Goal: Task Accomplishment & Management: Use online tool/utility

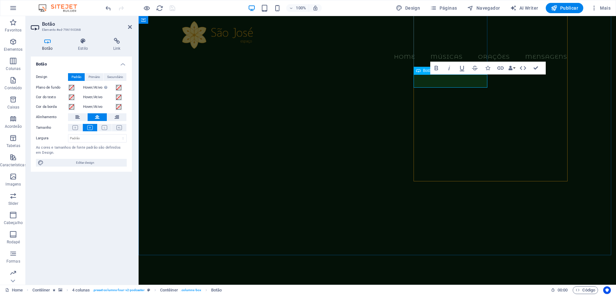
scroll to position [98, 0]
click at [116, 37] on div "Botão Estilo Link Botão Design Padrão Primário Secundário Plano de fundo Hover/…" at bounding box center [81, 159] width 111 height 252
click at [114, 42] on icon at bounding box center [117, 41] width 30 height 6
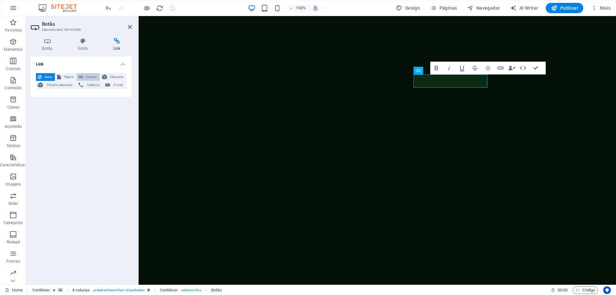
click at [88, 77] on span "Externo" at bounding box center [91, 77] width 13 height 8
select select "blank"
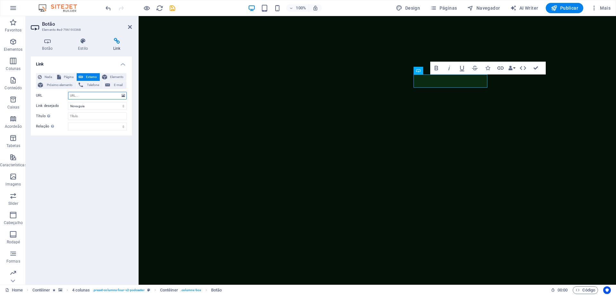
paste input "[URL][DOMAIN_NAME]"
type input "[URL][DOMAIN_NAME]"
click at [169, 6] on icon "save" at bounding box center [172, 7] width 7 height 7
checkbox input "false"
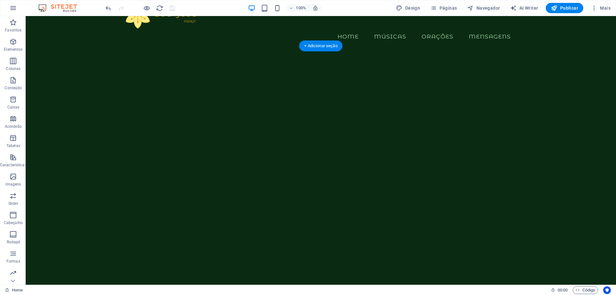
scroll to position [0, 0]
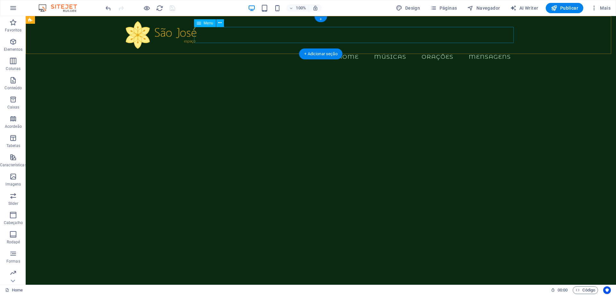
click at [384, 49] on nav "Home Músicas Orações Mensagens" at bounding box center [321, 57] width 390 height 16
click at [385, 49] on nav "Home Músicas Orações Mensagens" at bounding box center [321, 57] width 390 height 16
select select
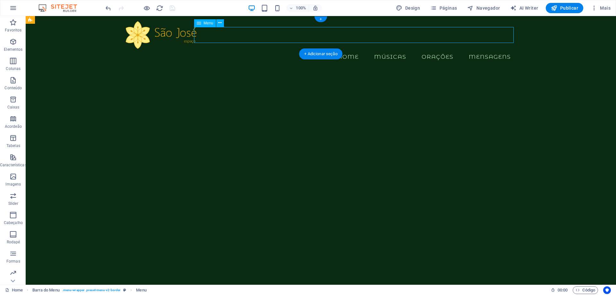
select select
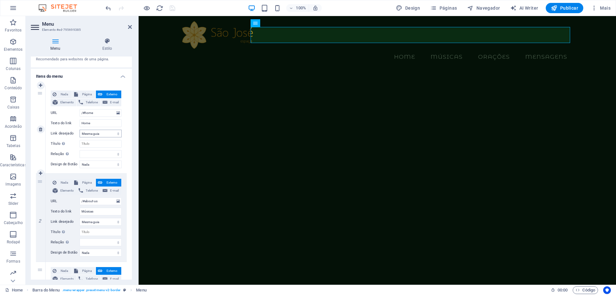
scroll to position [128, 0]
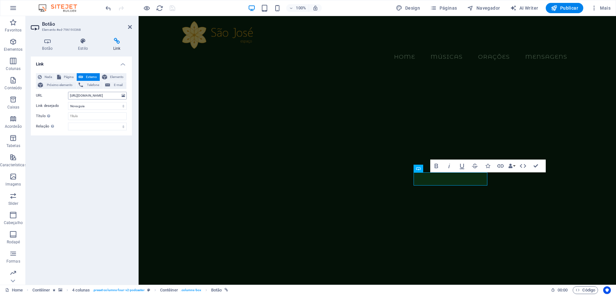
click at [94, 96] on input "[URL][DOMAIN_NAME]" at bounding box center [97, 96] width 59 height 8
click at [444, 49] on nav "Home Músicas Orações Mensagens" at bounding box center [377, 57] width 390 height 16
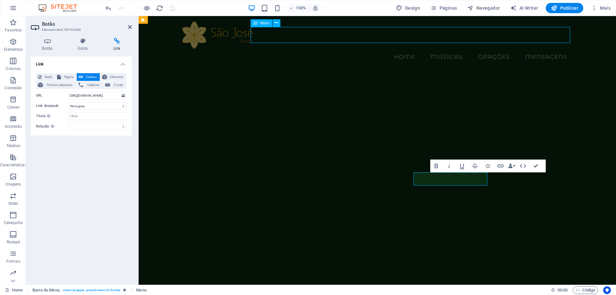
click at [444, 49] on nav "Home Músicas Orações Mensagens" at bounding box center [377, 57] width 390 height 16
select select
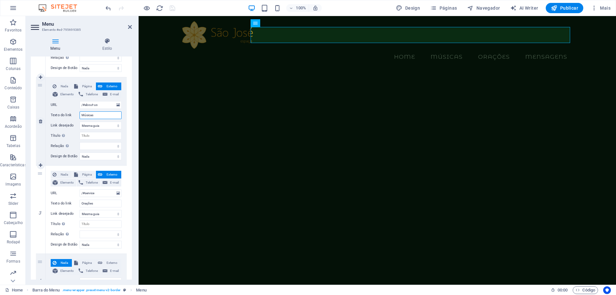
click at [99, 115] on input "Músicas" at bounding box center [101, 115] width 42 height 8
click at [106, 88] on span "Externo" at bounding box center [111, 86] width 15 height 8
drag, startPoint x: 107, startPoint y: 105, endPoint x: 71, endPoint y: 101, distance: 36.5
click at [71, 101] on div "URL /#about-us" at bounding box center [86, 105] width 71 height 8
paste input "[URL][DOMAIN_NAME]"
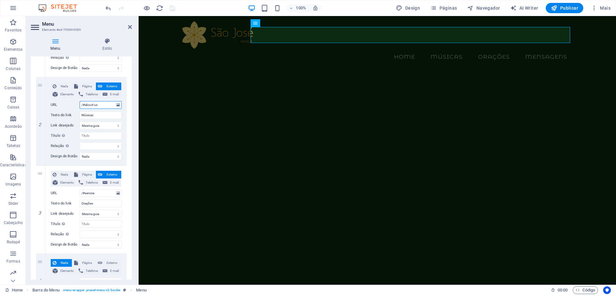
type input "[URL][DOMAIN_NAME]"
select select
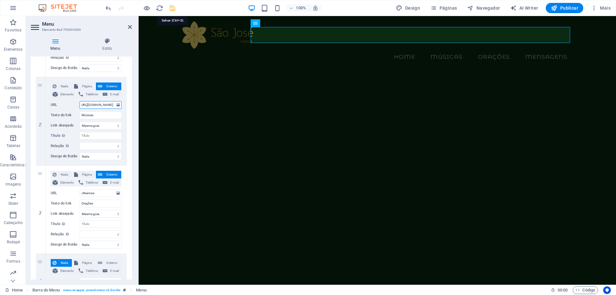
type input "[URL][DOMAIN_NAME]"
click at [171, 8] on icon "save" at bounding box center [172, 7] width 7 height 7
checkbox input "false"
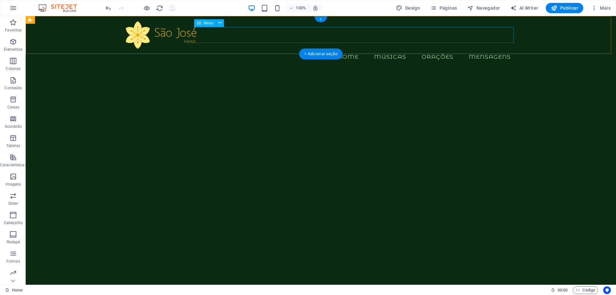
click at [435, 49] on nav "Home Músicas Orações Mensagens" at bounding box center [321, 57] width 390 height 16
select select
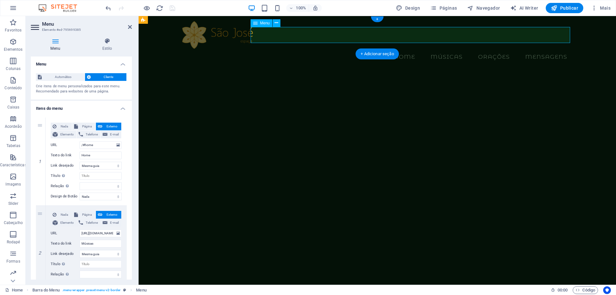
click at [499, 49] on nav "Home Músicas Orações Mensagens" at bounding box center [377, 57] width 390 height 16
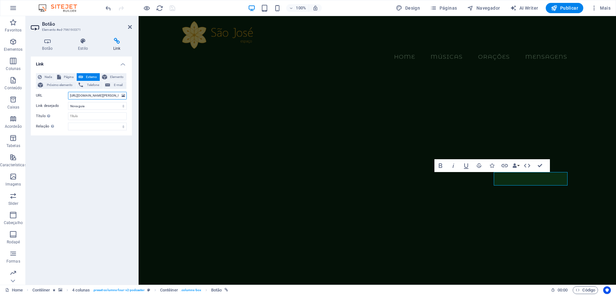
click at [85, 95] on input "[URL][DOMAIN_NAME][PERSON_NAME]" at bounding box center [97, 96] width 59 height 8
click at [92, 95] on input "[URL][DOMAIN_NAME][PERSON_NAME]" at bounding box center [97, 96] width 59 height 8
click at [115, 96] on input "[URL][DOMAIN_NAME][PERSON_NAME]" at bounding box center [97, 96] width 59 height 8
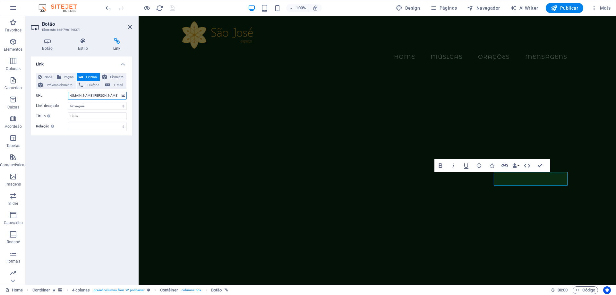
scroll to position [0, 39]
drag, startPoint x: 69, startPoint y: 96, endPoint x: 125, endPoint y: 100, distance: 56.0
click at [125, 100] on div "Nada Página Externo Elemento Próximo elemento Telefone E-mail Página Home Legal…" at bounding box center [81, 101] width 91 height 57
click at [495, 49] on nav "Home Músicas Orações Mensagens" at bounding box center [377, 57] width 390 height 16
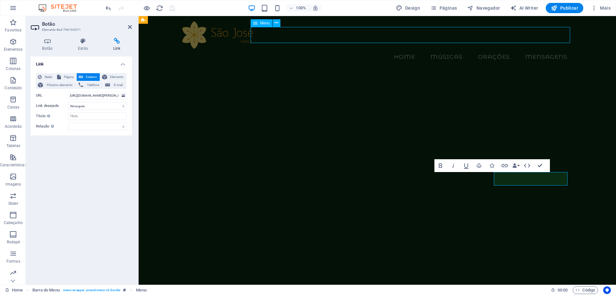
click at [495, 49] on nav "Home Músicas Orações Mensagens" at bounding box center [377, 57] width 390 height 16
select select
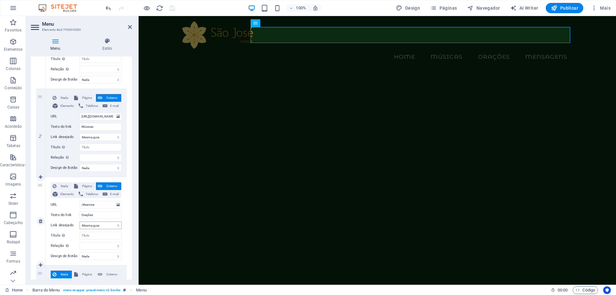
scroll to position [155, 0]
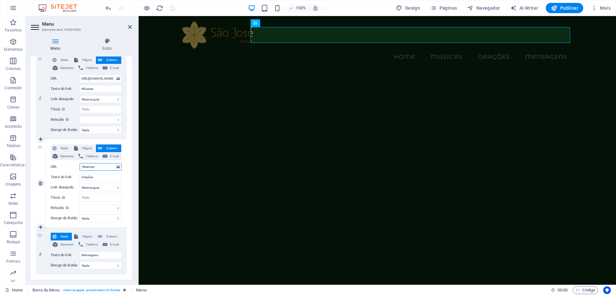
drag, startPoint x: 97, startPoint y: 169, endPoint x: 58, endPoint y: 162, distance: 39.7
click at [58, 162] on div "Nada Página Externo Elemento Telefone E-mail Página Home Legal Notice Privacy S…" at bounding box center [86, 177] width 71 height 67
paste input "[URL][DOMAIN_NAME][PERSON_NAME]"
type input "[URL][DOMAIN_NAME][PERSON_NAME]"
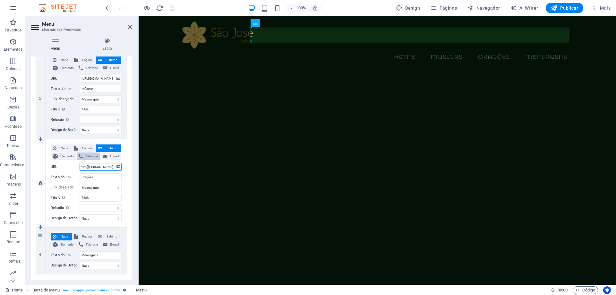
select select
type input "[URL][DOMAIN_NAME][PERSON_NAME]"
click at [174, 9] on icon "save" at bounding box center [172, 7] width 7 height 7
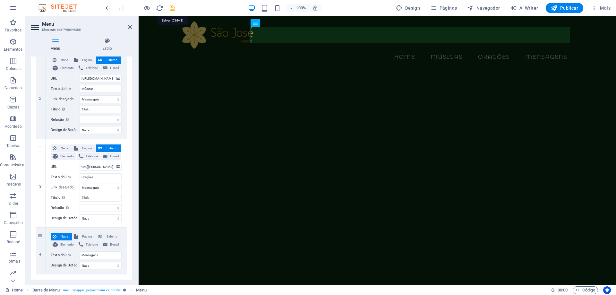
scroll to position [0, 0]
checkbox input "false"
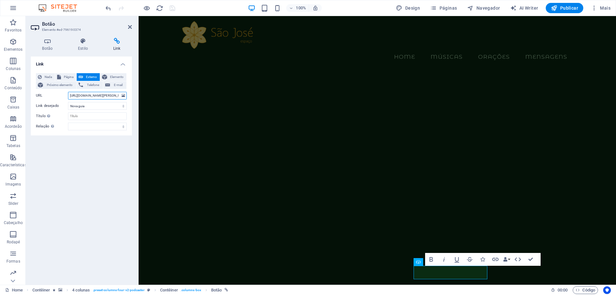
scroll to position [0, 39]
drag, startPoint x: 70, startPoint y: 95, endPoint x: 137, endPoint y: 101, distance: 67.3
click at [137, 101] on div "Botão Estilo Link Botão Design Padrão Primário Secundário Plano de fundo Hover/…" at bounding box center [81, 159] width 111 height 252
click at [552, 49] on nav "Home Músicas Orações Mensagens" at bounding box center [377, 57] width 390 height 16
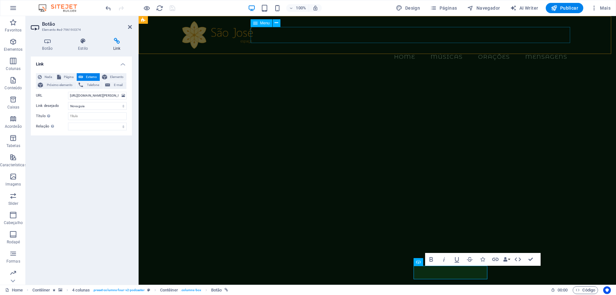
click at [552, 49] on nav "Home Músicas Orações Mensagens" at bounding box center [377, 57] width 390 height 16
select select
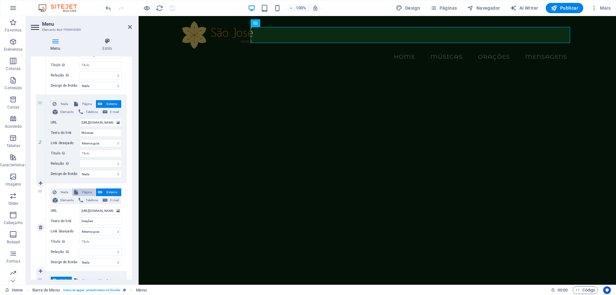
scroll to position [155, 0]
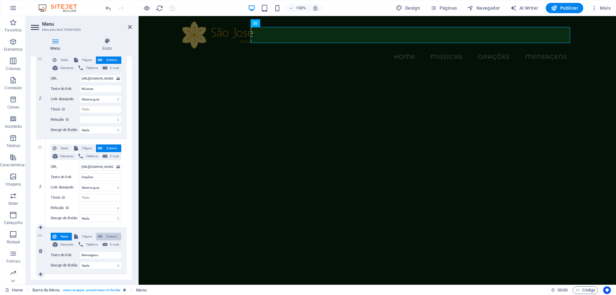
click at [108, 235] on span "Externo" at bounding box center [111, 237] width 15 height 8
select select
select select "blank"
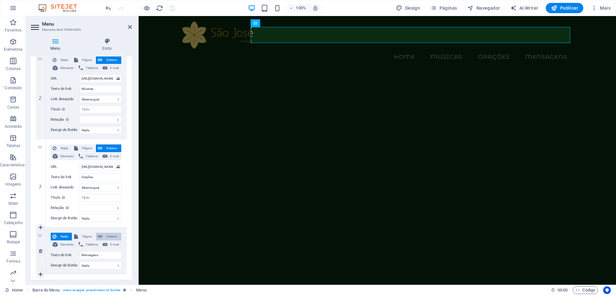
select select
paste input "[URL][DOMAIN_NAME][PERSON_NAME]"
type input "[URL][DOMAIN_NAME][PERSON_NAME]"
select select
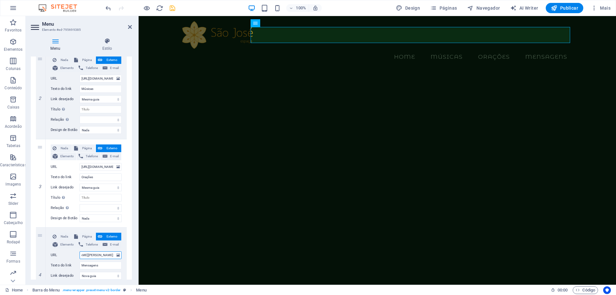
select select
type input "[URL][DOMAIN_NAME][PERSON_NAME]"
click at [173, 9] on icon "save" at bounding box center [172, 7] width 7 height 7
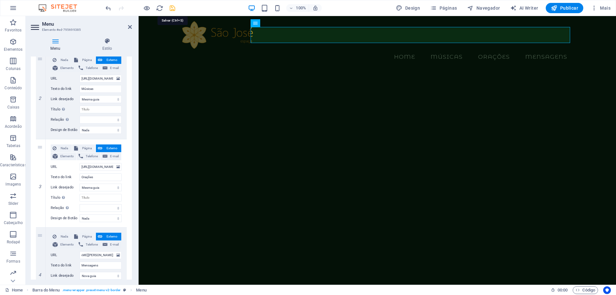
scroll to position [0, 0]
checkbox input "false"
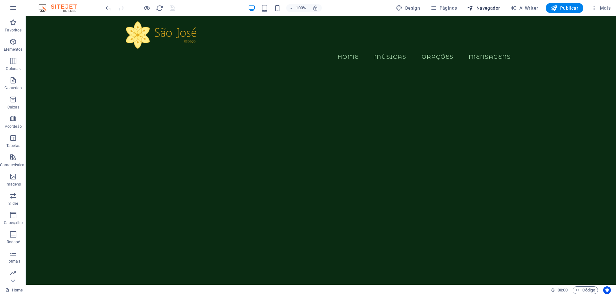
click at [491, 7] on span "Navegador" at bounding box center [483, 8] width 33 height 6
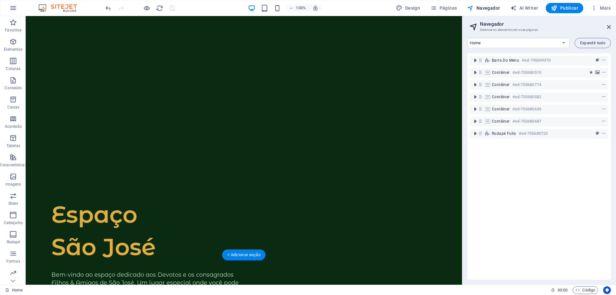
scroll to position [257, 0]
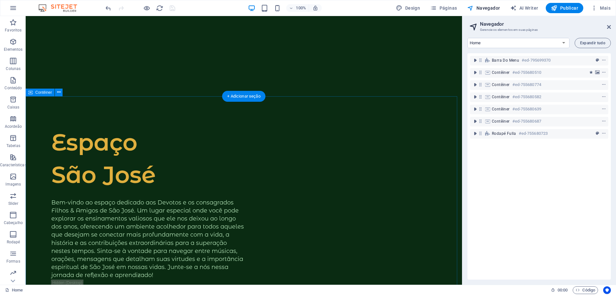
click at [604, 85] on icon "context-menu" at bounding box center [604, 84] width 4 height 4
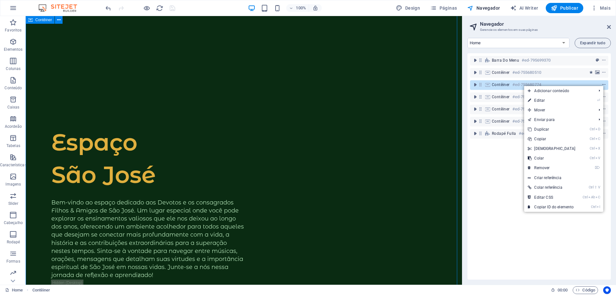
scroll to position [578, 0]
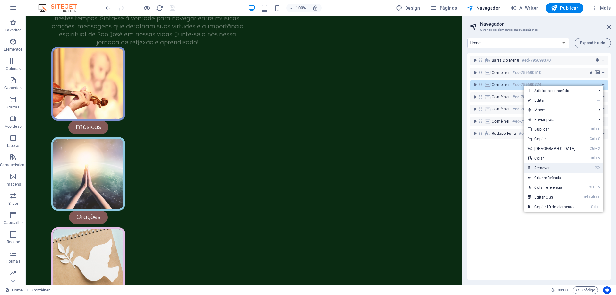
click at [544, 168] on link "⌦ Remover" at bounding box center [551, 168] width 55 height 10
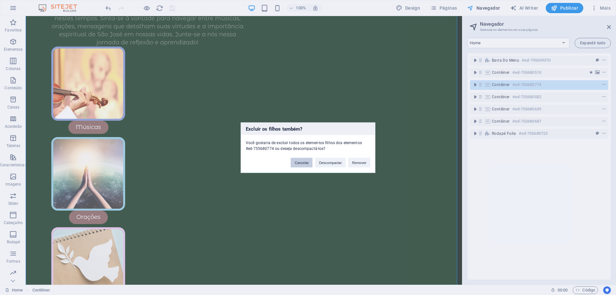
click at [306, 164] on button "Cancelar" at bounding box center [302, 163] width 22 height 10
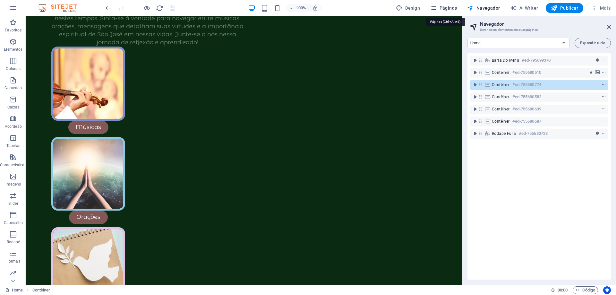
click at [450, 8] on span "Páginas" at bounding box center [443, 8] width 27 height 6
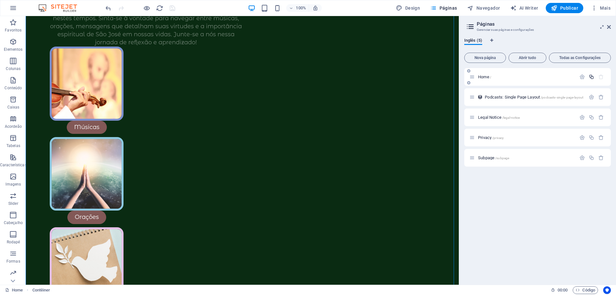
click at [593, 77] on icon "button" at bounding box center [591, 76] width 5 height 5
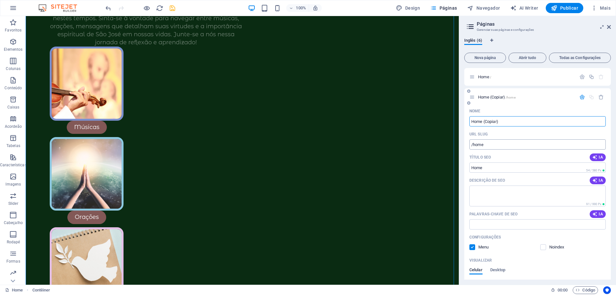
click at [490, 147] on input "/home" at bounding box center [538, 144] width 136 height 10
drag, startPoint x: 490, startPoint y: 147, endPoint x: 482, endPoint y: 148, distance: 7.8
click at [482, 148] on input "/home" at bounding box center [538, 144] width 136 height 10
click at [491, 148] on input "/home" at bounding box center [538, 144] width 136 height 10
type input "/homebackup"
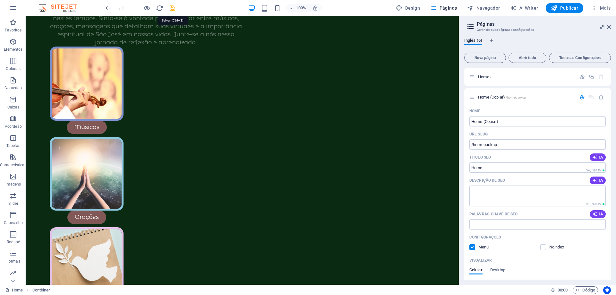
click at [173, 6] on icon "save" at bounding box center [172, 7] width 7 height 7
checkbox input "false"
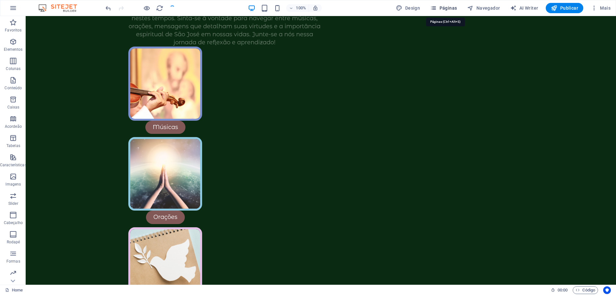
click at [450, 7] on span "Páginas" at bounding box center [443, 8] width 27 height 6
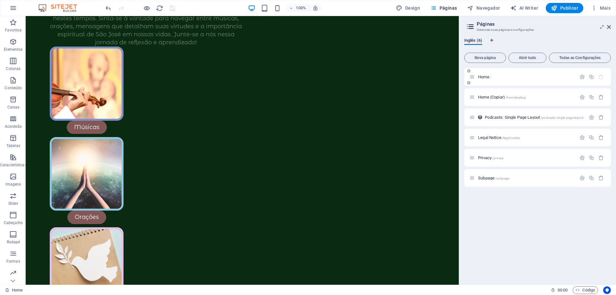
click at [483, 76] on span "Home /" at bounding box center [484, 76] width 13 height 5
click at [485, 77] on span "Home /" at bounding box center [484, 76] width 13 height 5
click at [485, 6] on span "Navegador" at bounding box center [483, 8] width 33 height 6
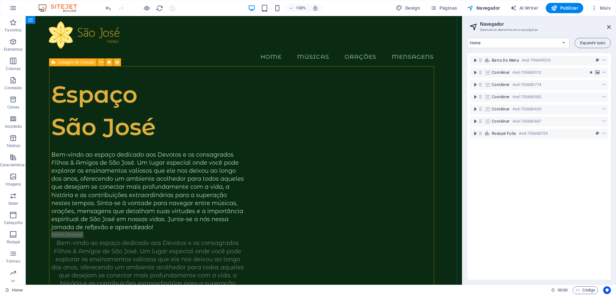
scroll to position [257, 0]
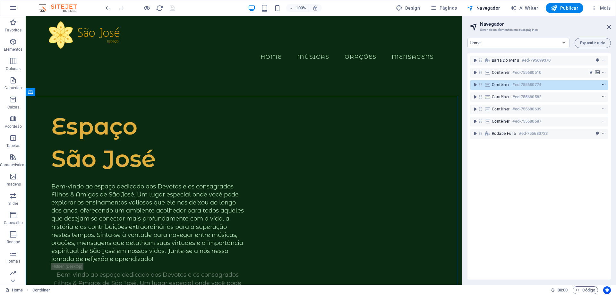
click at [602, 85] on icon "context-menu" at bounding box center [604, 84] width 4 height 4
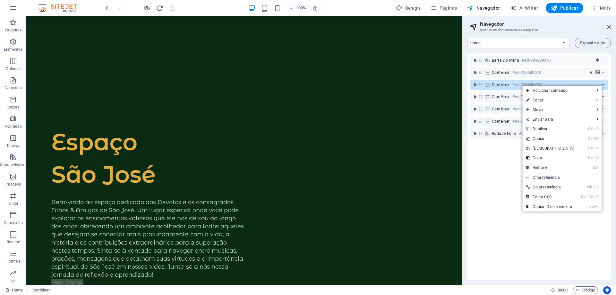
scroll to position [578, 0]
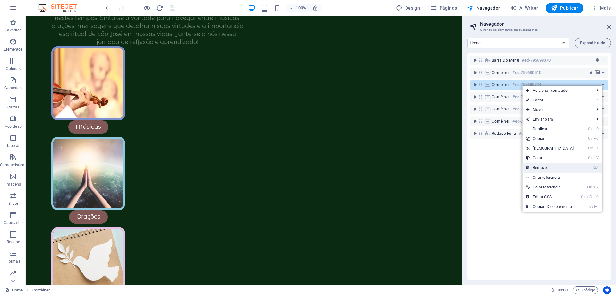
click at [534, 169] on link "⌦ Remover" at bounding box center [549, 168] width 55 height 10
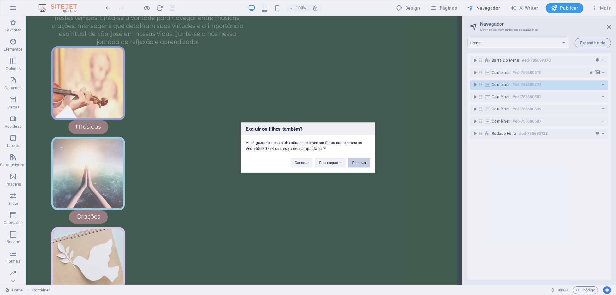
click at [353, 162] on button "Remover" at bounding box center [359, 163] width 22 height 10
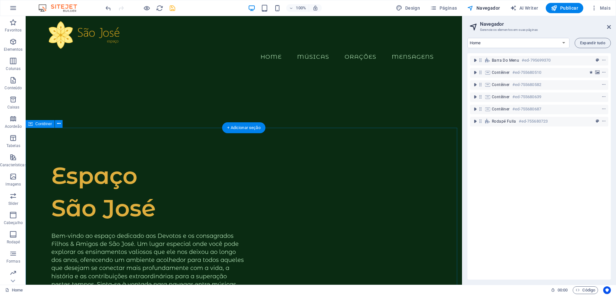
scroll to position [225, 0]
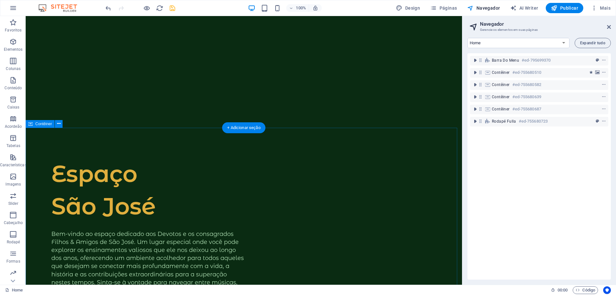
click at [603, 85] on icon "context-menu" at bounding box center [604, 84] width 4 height 4
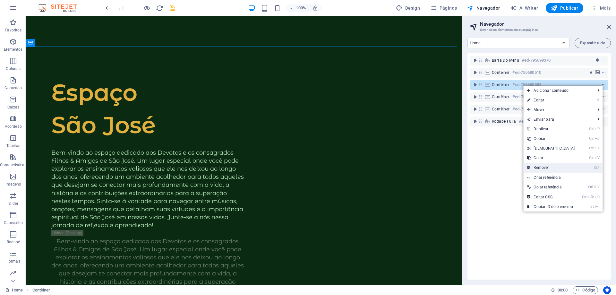
click at [551, 165] on link "⌦ Remover" at bounding box center [550, 168] width 55 height 10
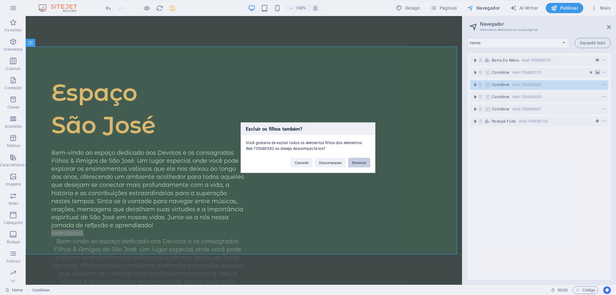
click at [362, 165] on button "Remover" at bounding box center [359, 163] width 22 height 10
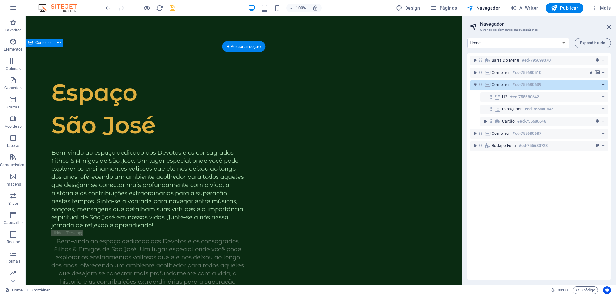
click at [602, 86] on icon "context-menu" at bounding box center [604, 84] width 4 height 4
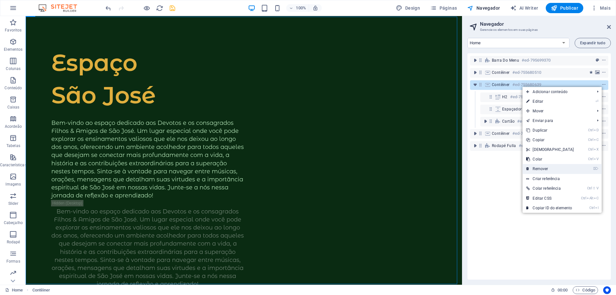
click at [551, 169] on link "⌦ Remover" at bounding box center [549, 169] width 55 height 10
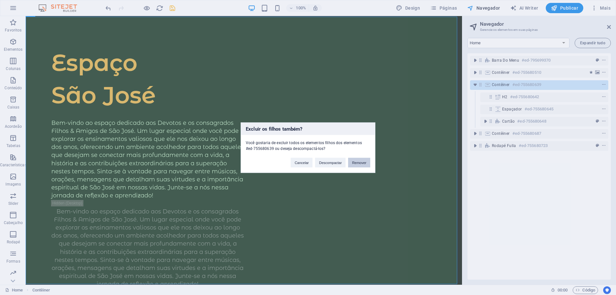
click at [360, 165] on button "Remover" at bounding box center [359, 163] width 22 height 10
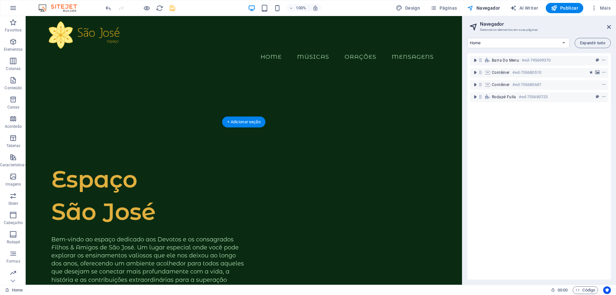
scroll to position [240, 0]
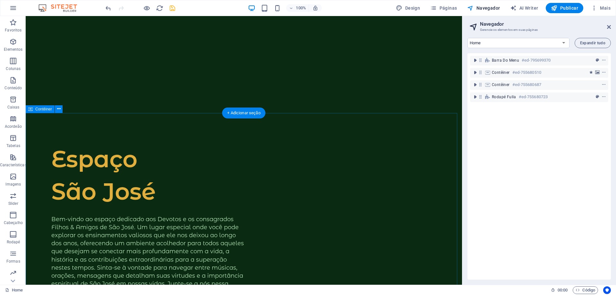
click at [602, 83] on icon "context-menu" at bounding box center [604, 84] width 4 height 4
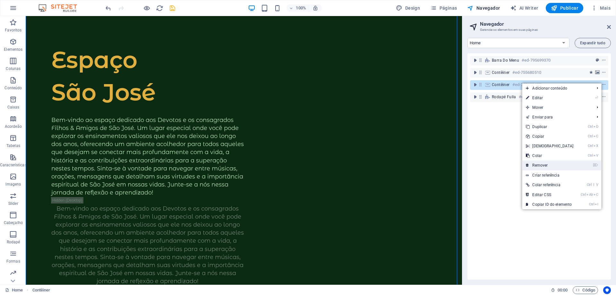
click at [542, 167] on link "⌦ Remover" at bounding box center [549, 165] width 55 height 10
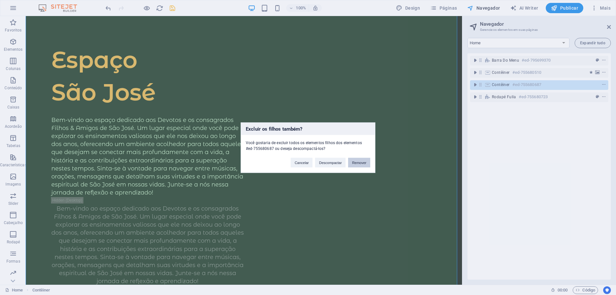
click at [361, 165] on button "Remover" at bounding box center [359, 163] width 22 height 10
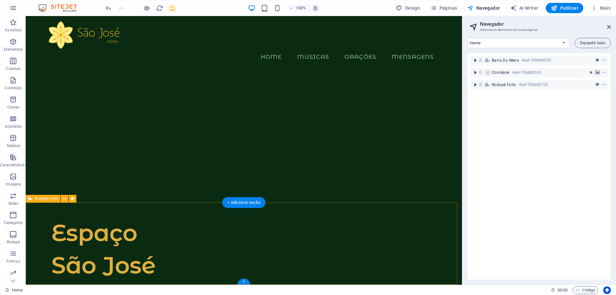
drag, startPoint x: 149, startPoint y: 256, endPoint x: 162, endPoint y: 255, distance: 13.8
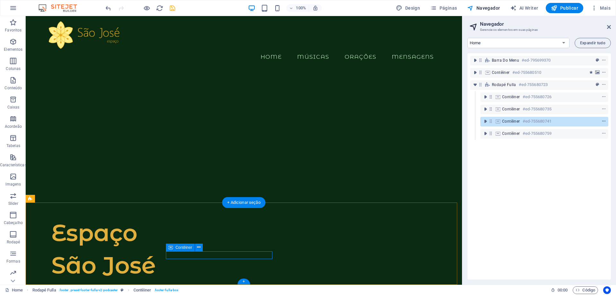
click at [602, 121] on icon "context-menu" at bounding box center [604, 121] width 4 height 4
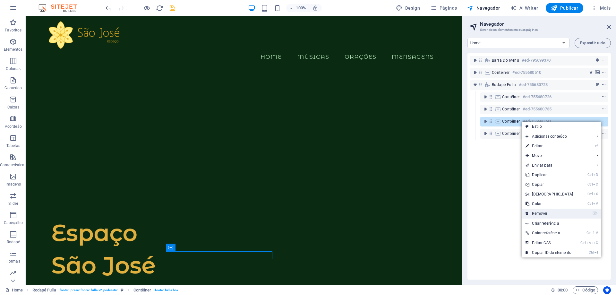
click at [547, 214] on link "⌦ Remover" at bounding box center [549, 214] width 55 height 10
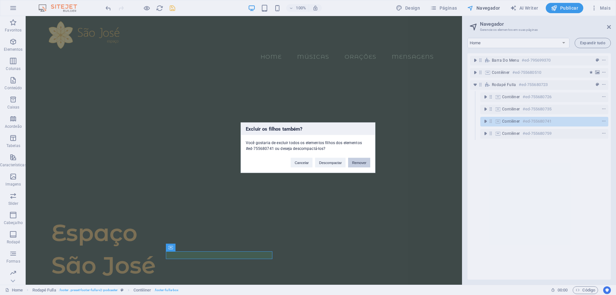
click at [354, 163] on button "Remover" at bounding box center [359, 163] width 22 height 10
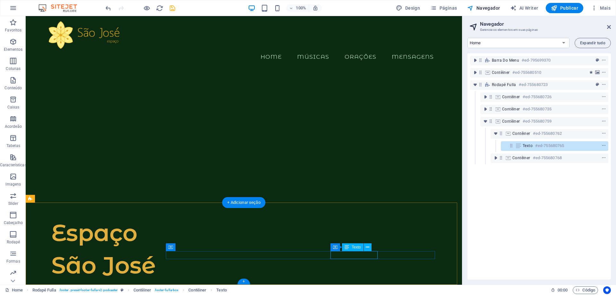
click at [563, 143] on h6 "#ed-755680765" at bounding box center [549, 146] width 29 height 8
click at [514, 132] on span "Contêiner" at bounding box center [522, 133] width 18 height 5
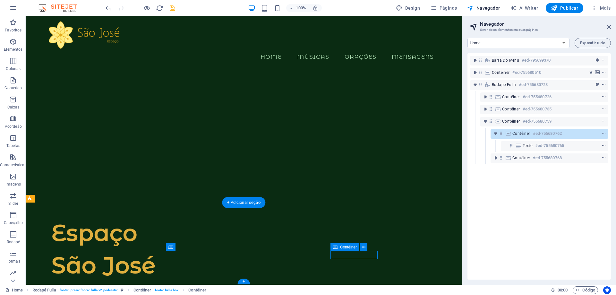
click at [514, 133] on span "Contêiner" at bounding box center [522, 133] width 18 height 5
click at [604, 132] on icon "context-menu" at bounding box center [604, 133] width 4 height 4
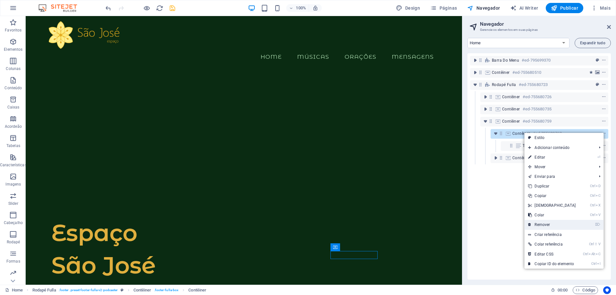
click at [549, 222] on link "⌦ Remover" at bounding box center [551, 225] width 55 height 10
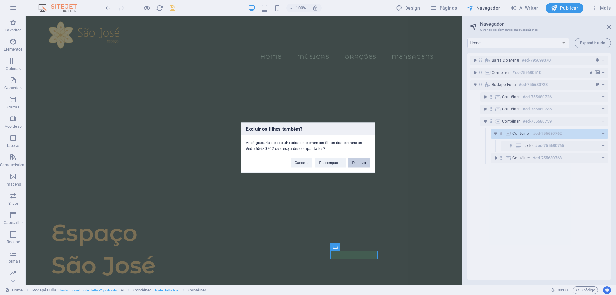
click at [364, 161] on button "Remover" at bounding box center [359, 163] width 22 height 10
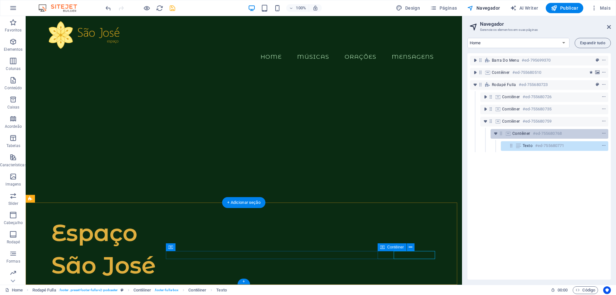
click at [562, 136] on h6 "#ed-755680768" at bounding box center [547, 134] width 29 height 8
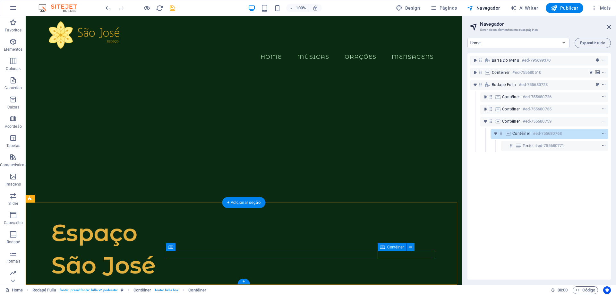
click at [602, 134] on icon "context-menu" at bounding box center [604, 133] width 4 height 4
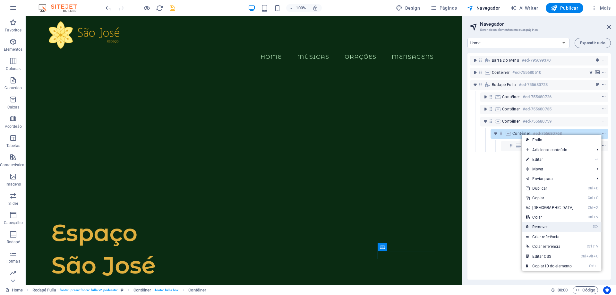
click at [544, 226] on link "⌦ Remover" at bounding box center [549, 227] width 55 height 10
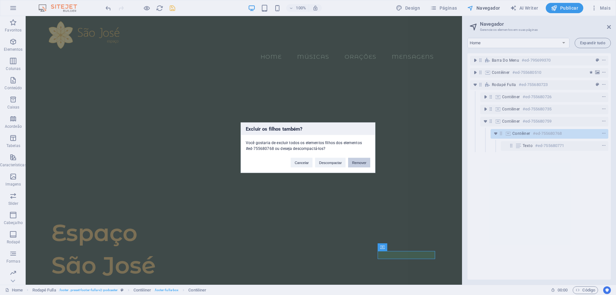
click at [361, 162] on button "Remover" at bounding box center [359, 163] width 22 height 10
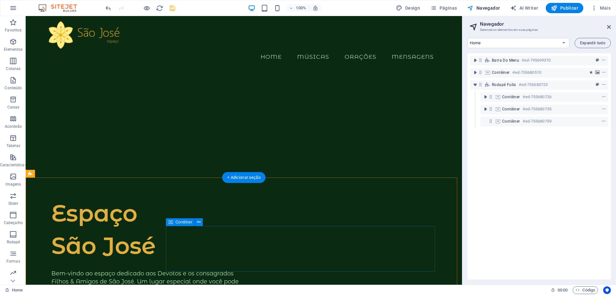
scroll to position [188, 0]
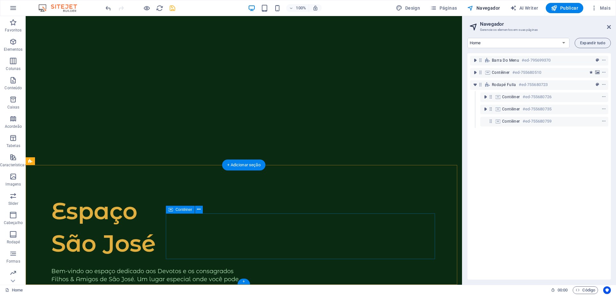
drag, startPoint x: 102, startPoint y: 236, endPoint x: 302, endPoint y: 219, distance: 201.0
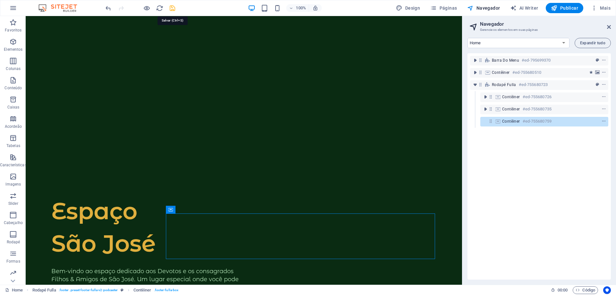
click at [169, 8] on icon "save" at bounding box center [172, 7] width 7 height 7
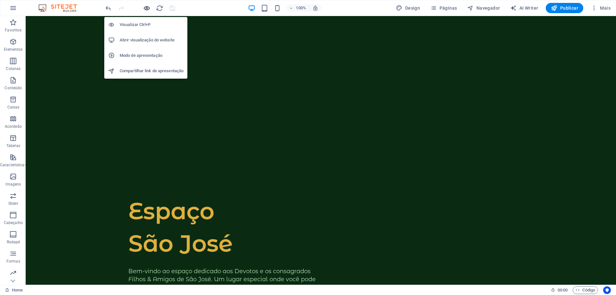
click at [149, 10] on icon "button" at bounding box center [146, 7] width 7 height 7
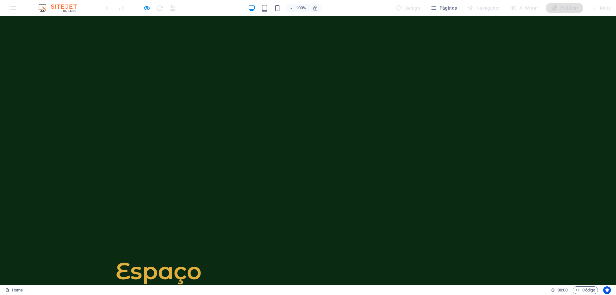
scroll to position [89, 0]
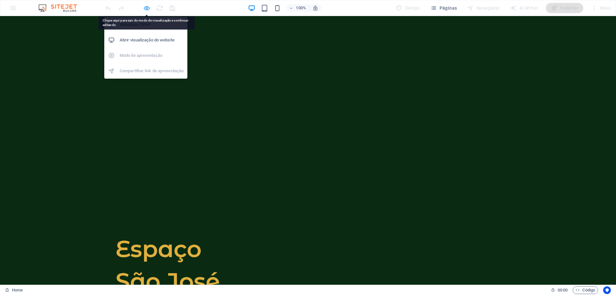
click at [148, 9] on icon "button" at bounding box center [146, 7] width 7 height 7
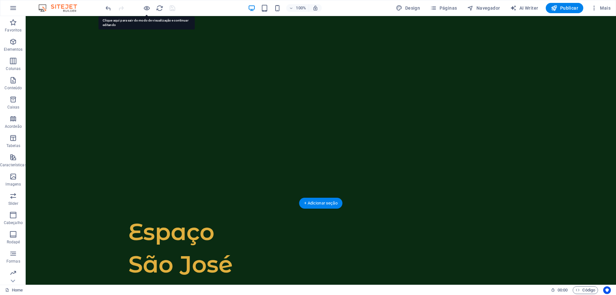
scroll to position [188, 0]
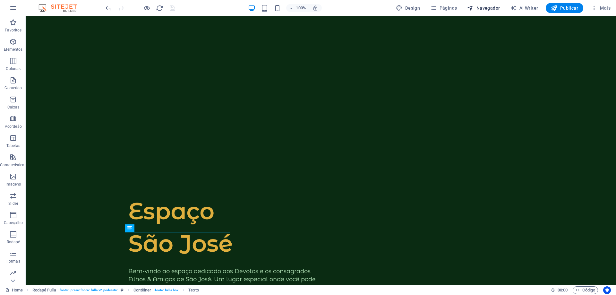
click at [489, 5] on span "Navegador" at bounding box center [483, 8] width 33 height 6
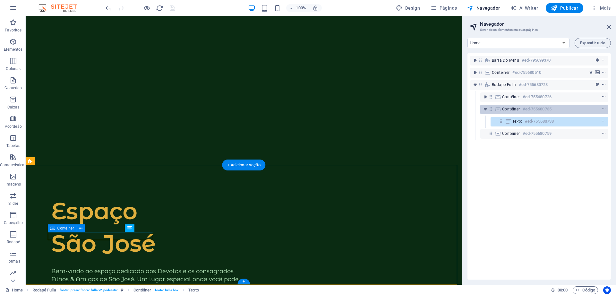
click at [523, 108] on h6 "#ed-755680735" at bounding box center [537, 109] width 29 height 8
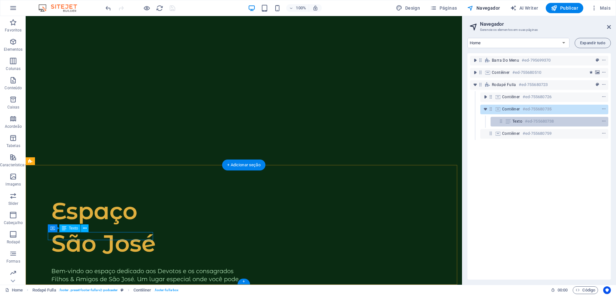
click at [522, 120] on span "Texto" at bounding box center [518, 121] width 10 height 5
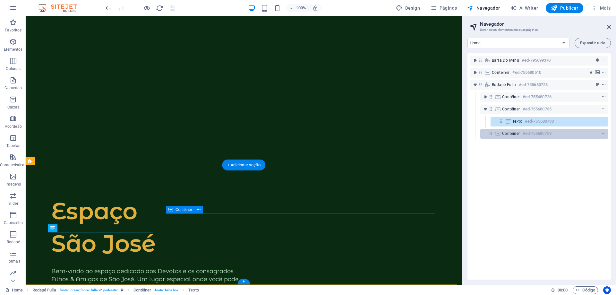
click at [521, 136] on div "Contêiner #ed-755680759" at bounding box center [539, 134] width 74 height 8
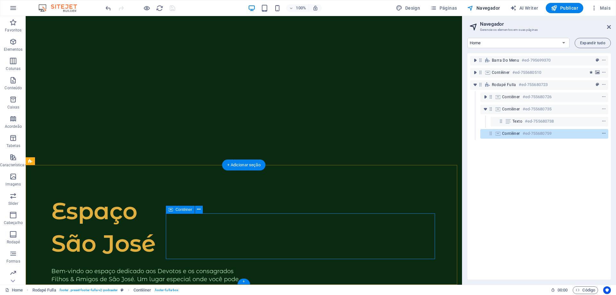
click at [603, 134] on icon "context-menu" at bounding box center [604, 133] width 4 height 4
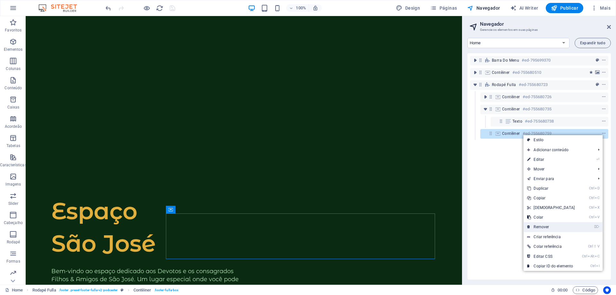
click at [540, 226] on link "⌦ Remover" at bounding box center [550, 227] width 55 height 10
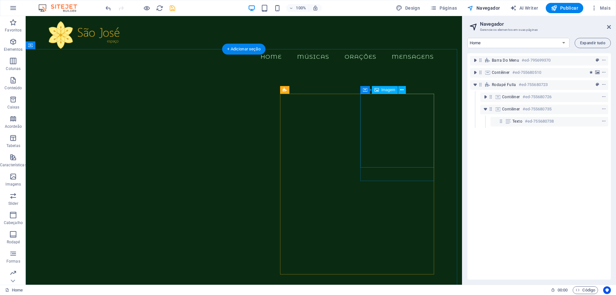
scroll to position [0, 0]
click at [174, 9] on icon "save" at bounding box center [172, 7] width 7 height 7
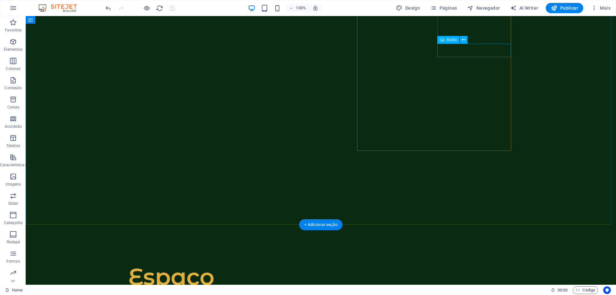
scroll to position [128, 0]
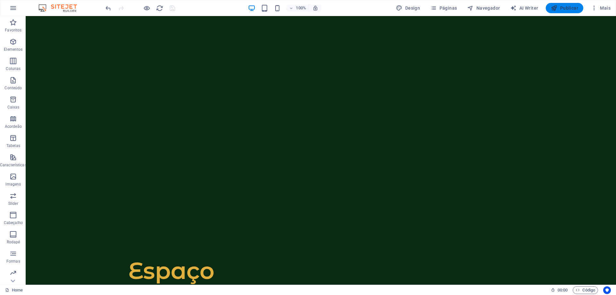
click at [571, 9] on span "Publicar" at bounding box center [564, 8] width 27 height 6
